Goal: Task Accomplishment & Management: Use online tool/utility

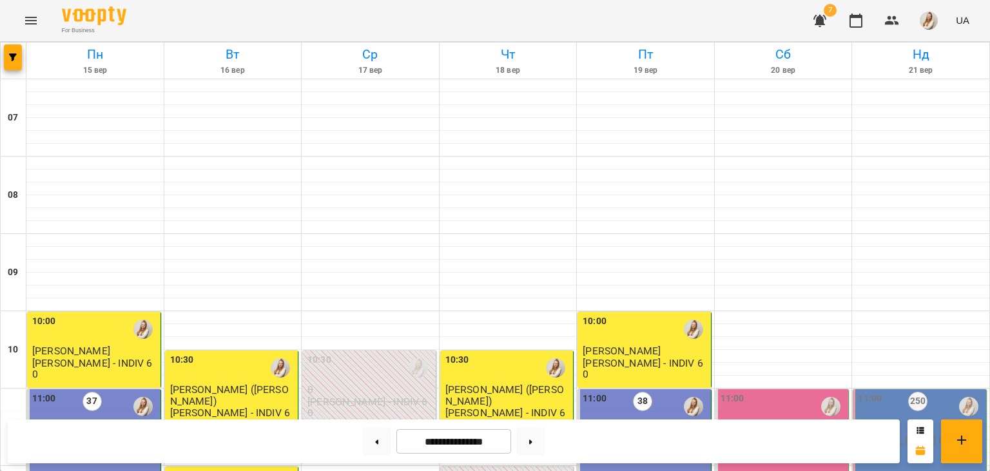
scroll to position [607, 0]
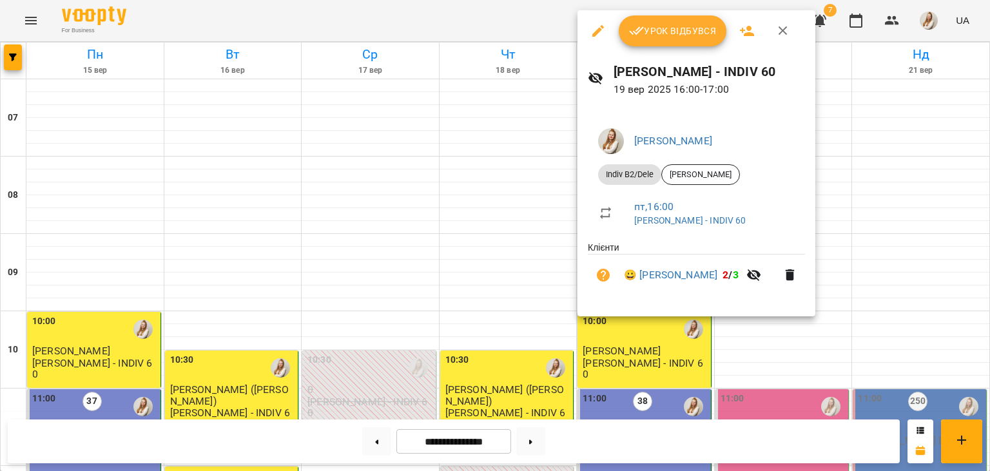
click at [643, 31] on icon "button" at bounding box center [636, 30] width 15 height 15
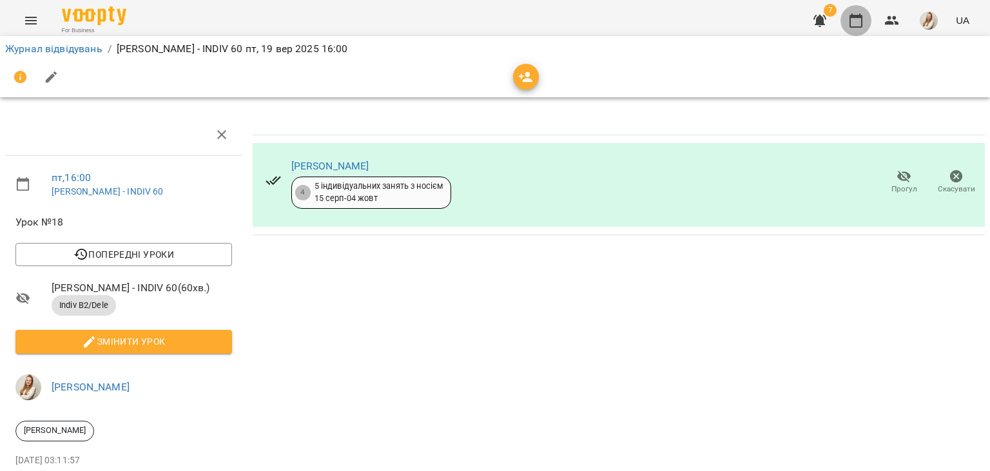
click at [854, 14] on icon "button" at bounding box center [855, 20] width 15 height 15
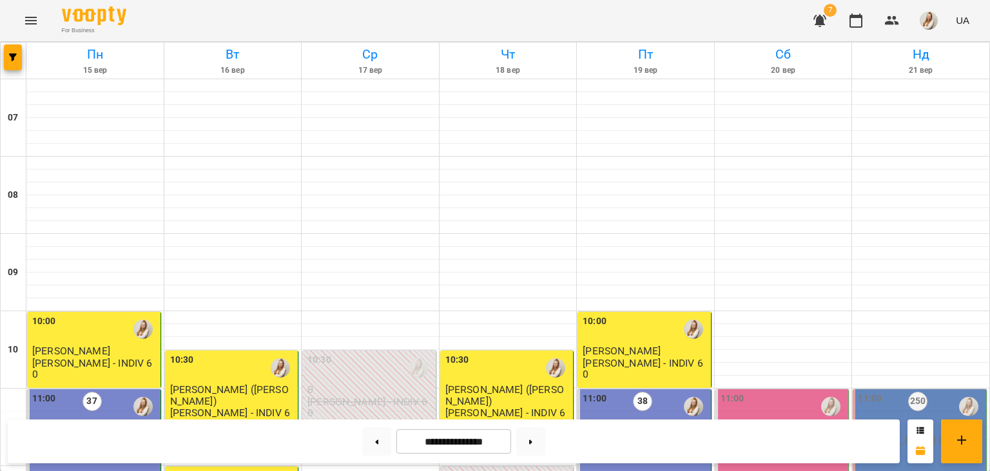
scroll to position [564, 0]
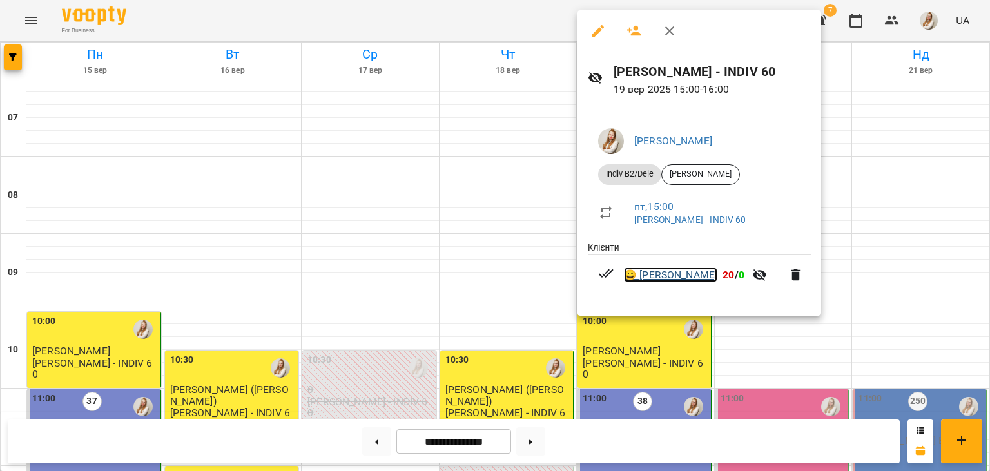
click at [664, 277] on link "😀 [PERSON_NAME]" at bounding box center [670, 274] width 93 height 15
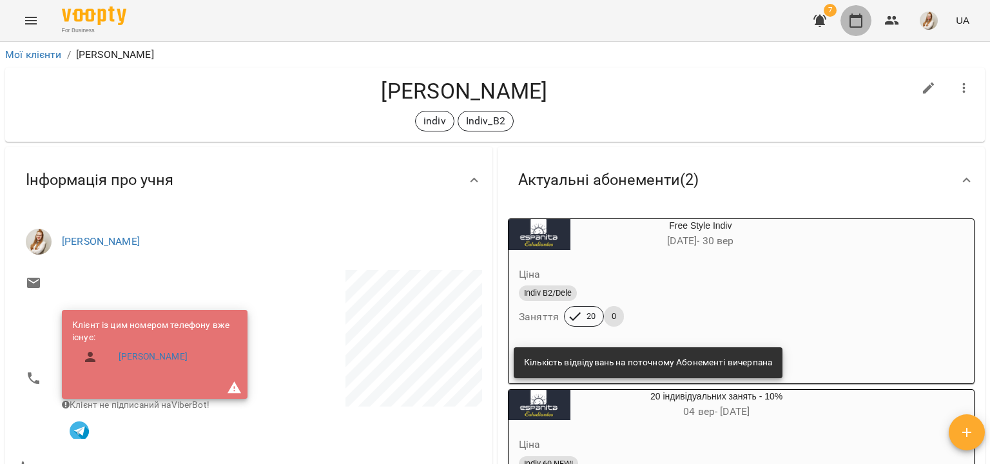
click at [860, 22] on icon "button" at bounding box center [855, 20] width 15 height 15
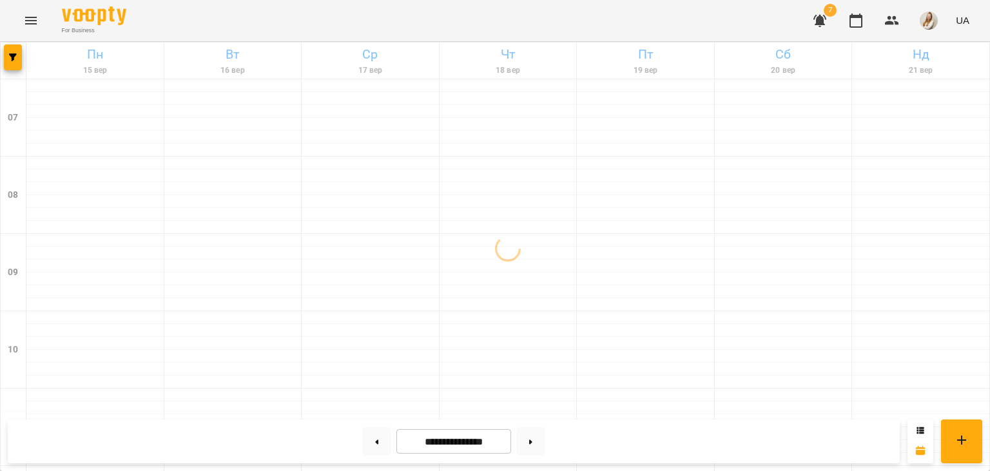
click at [703, 14] on div "For Business 7 UA" at bounding box center [495, 20] width 990 height 41
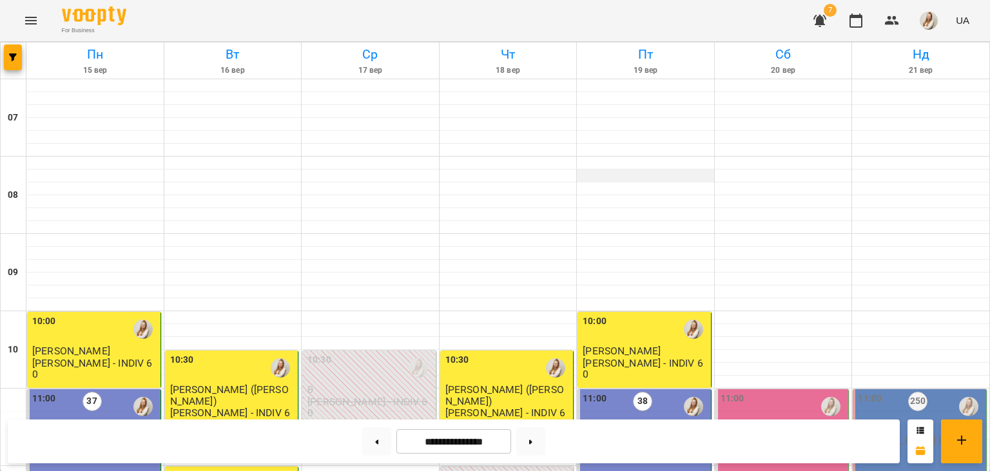
scroll to position [609, 0]
click at [937, 29] on span "button" at bounding box center [928, 21] width 18 height 18
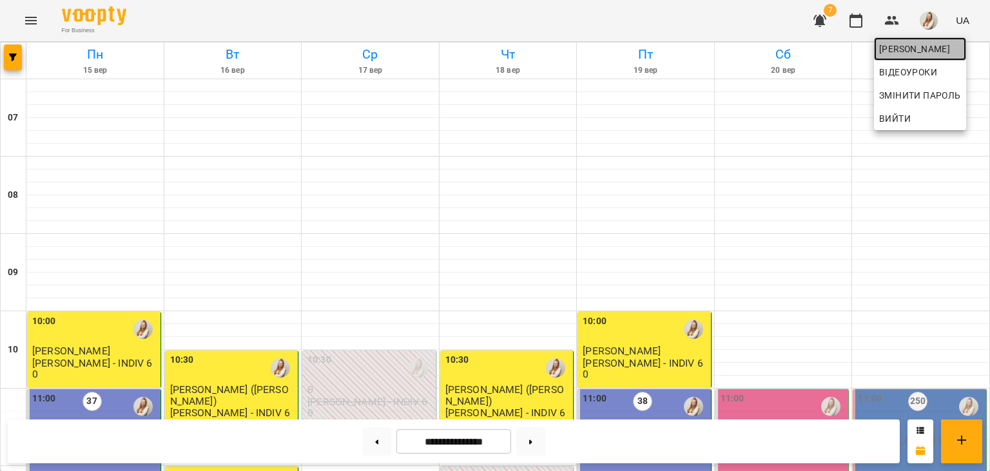
click at [898, 50] on span "[PERSON_NAME]" at bounding box center [920, 48] width 82 height 15
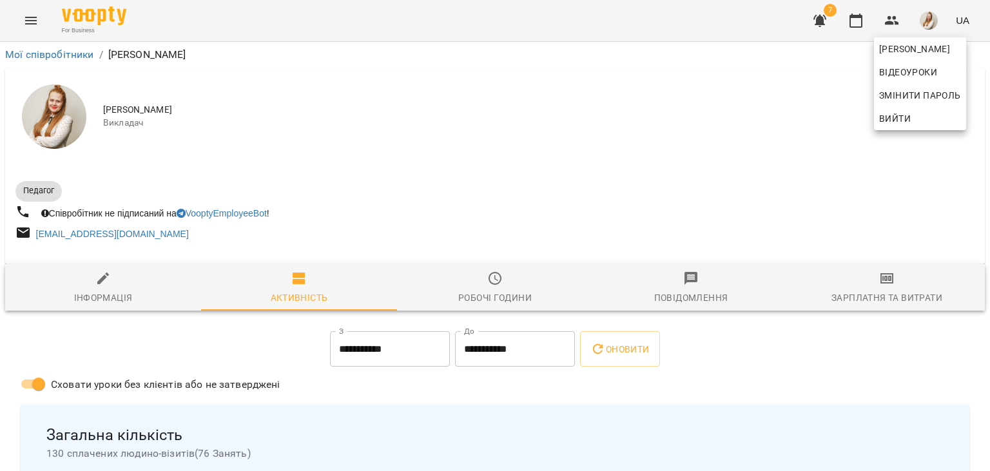
click at [893, 282] on div at bounding box center [495, 235] width 990 height 471
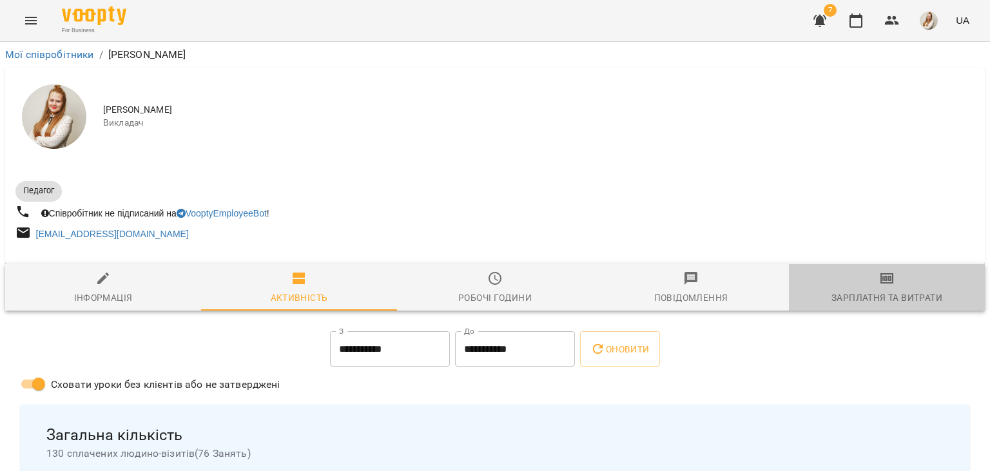
click at [893, 282] on icon "button" at bounding box center [886, 278] width 15 height 15
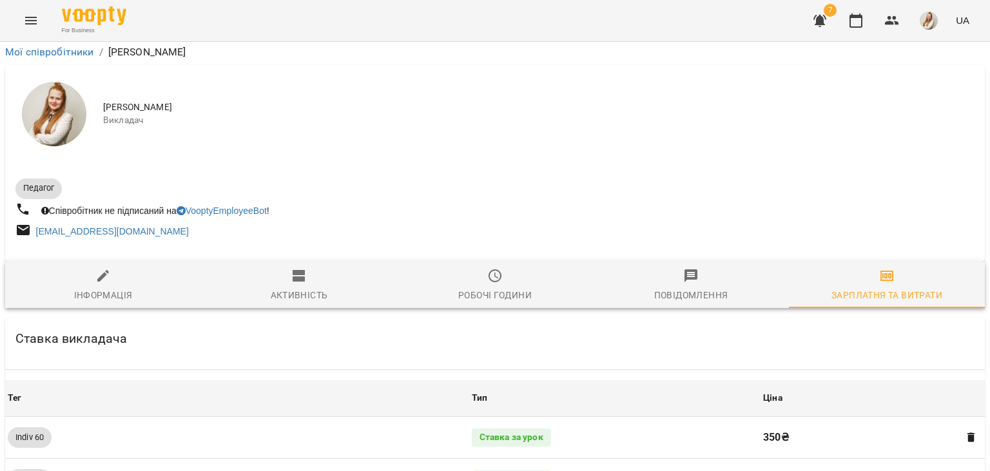
scroll to position [1488, 0]
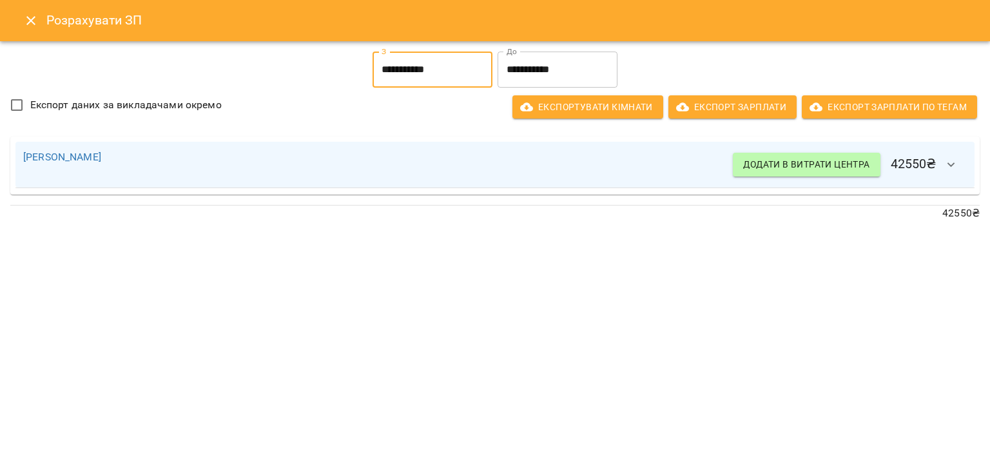
click at [405, 63] on input "**********" at bounding box center [432, 70] width 120 height 36
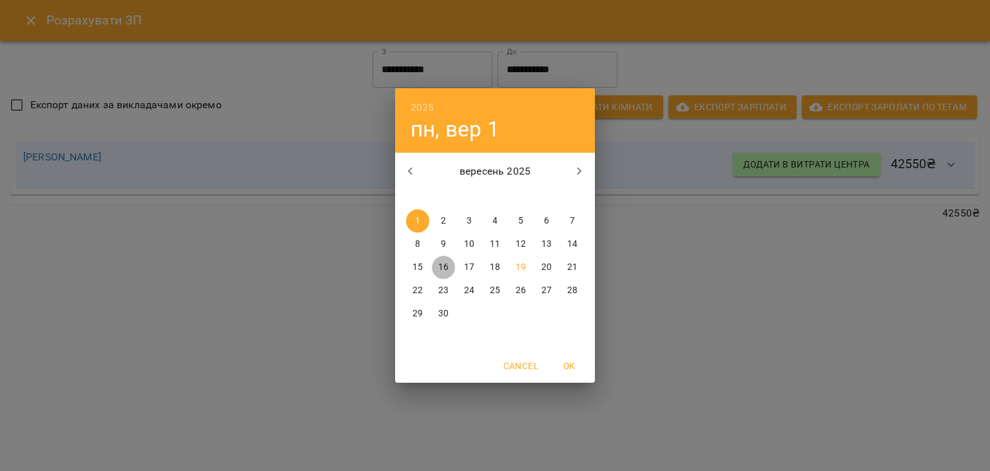
click at [448, 266] on p "16" at bounding box center [443, 267] width 10 height 13
type input "**********"
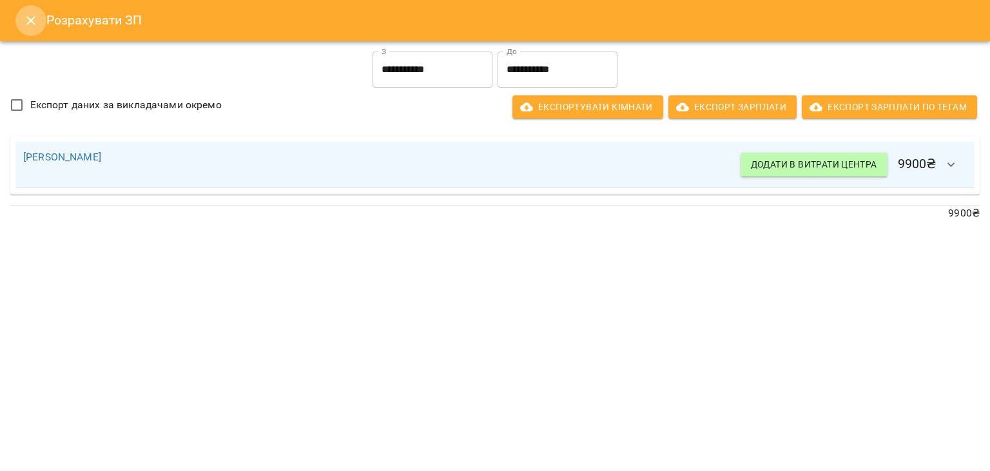
click at [32, 17] on icon "Close" at bounding box center [30, 20] width 15 height 15
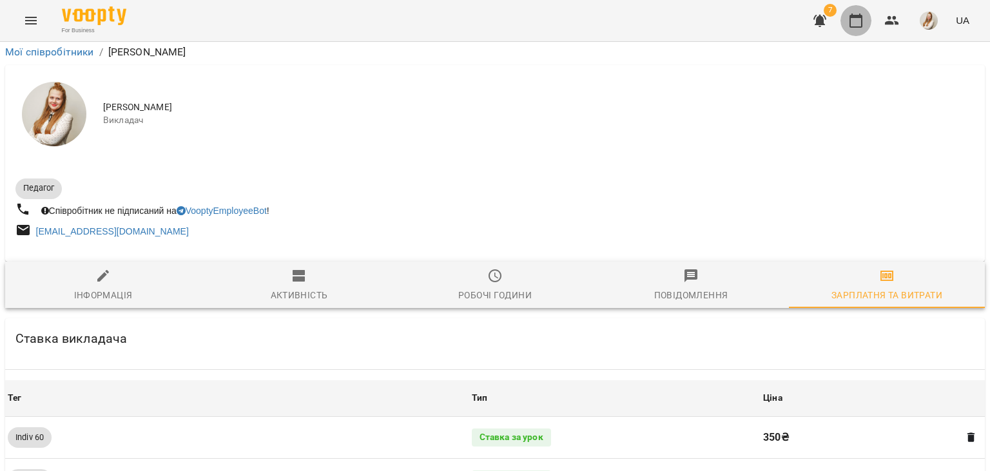
click at [860, 21] on icon "button" at bounding box center [855, 20] width 15 height 15
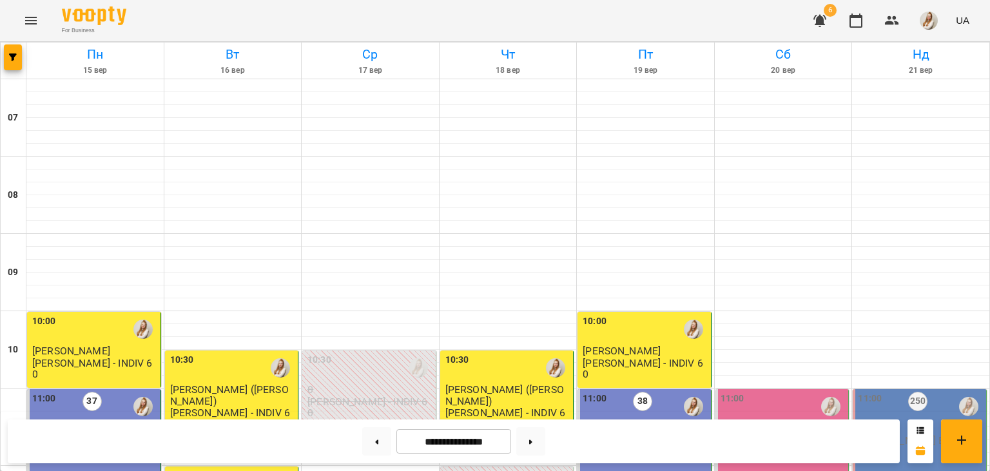
click at [822, 16] on icon "button" at bounding box center [819, 20] width 15 height 15
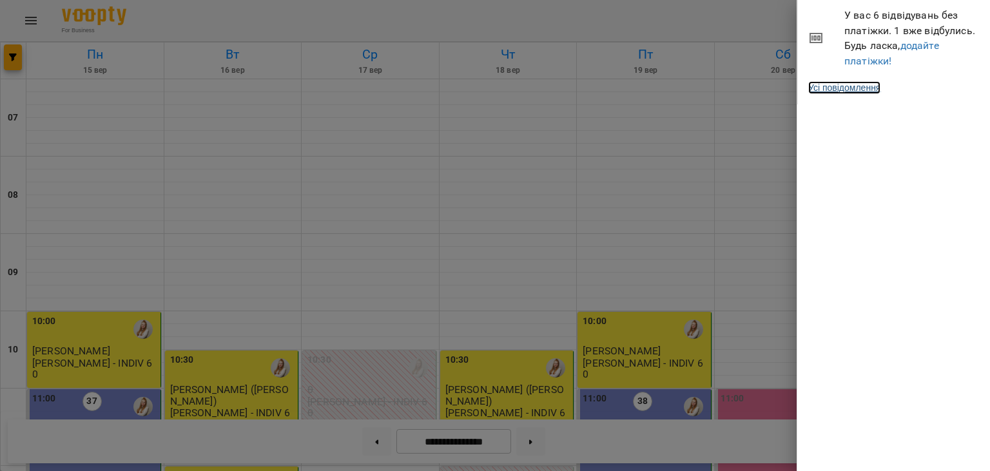
click at [864, 93] on link "Усі повідомлення" at bounding box center [844, 87] width 72 height 13
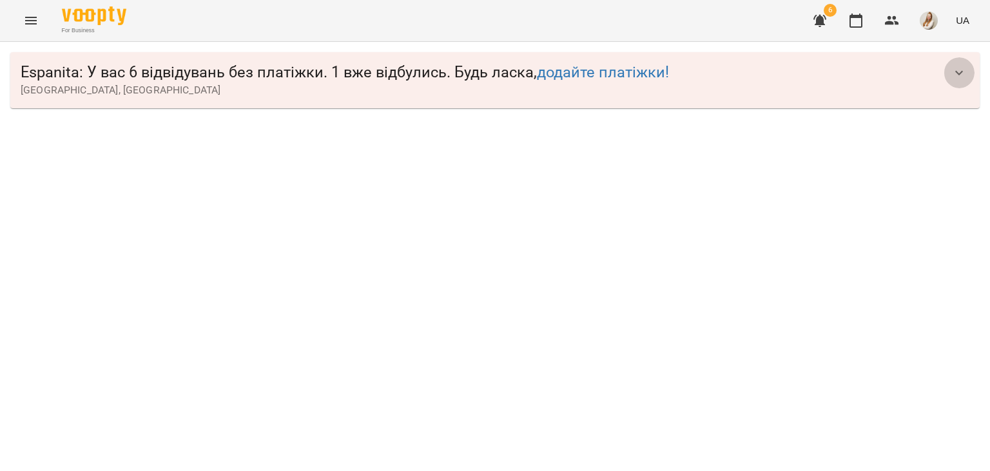
click at [957, 71] on icon "button" at bounding box center [958, 72] width 15 height 15
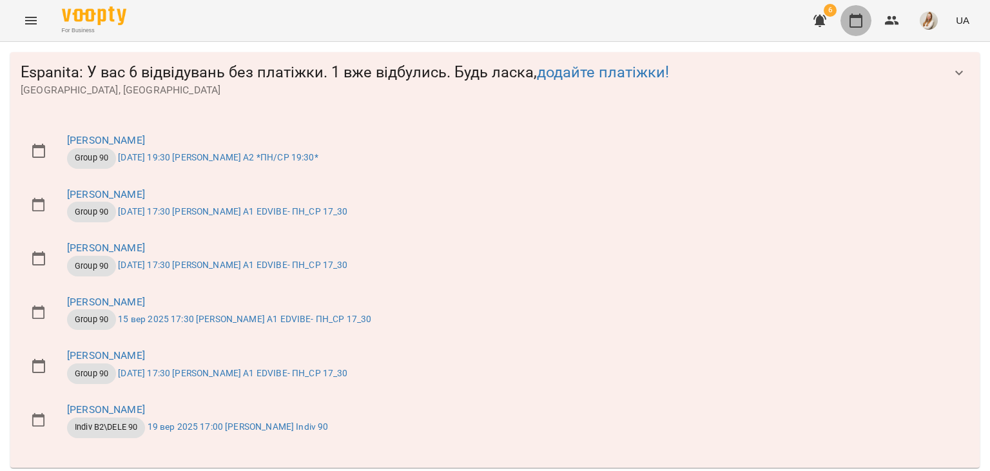
click at [853, 26] on icon "button" at bounding box center [855, 21] width 13 height 14
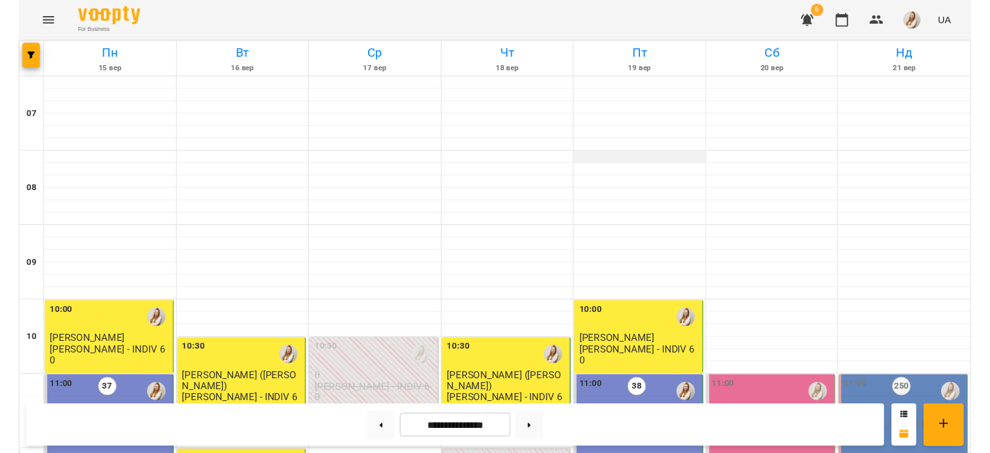
scroll to position [606, 0]
